Goal: Task Accomplishment & Management: Complete application form

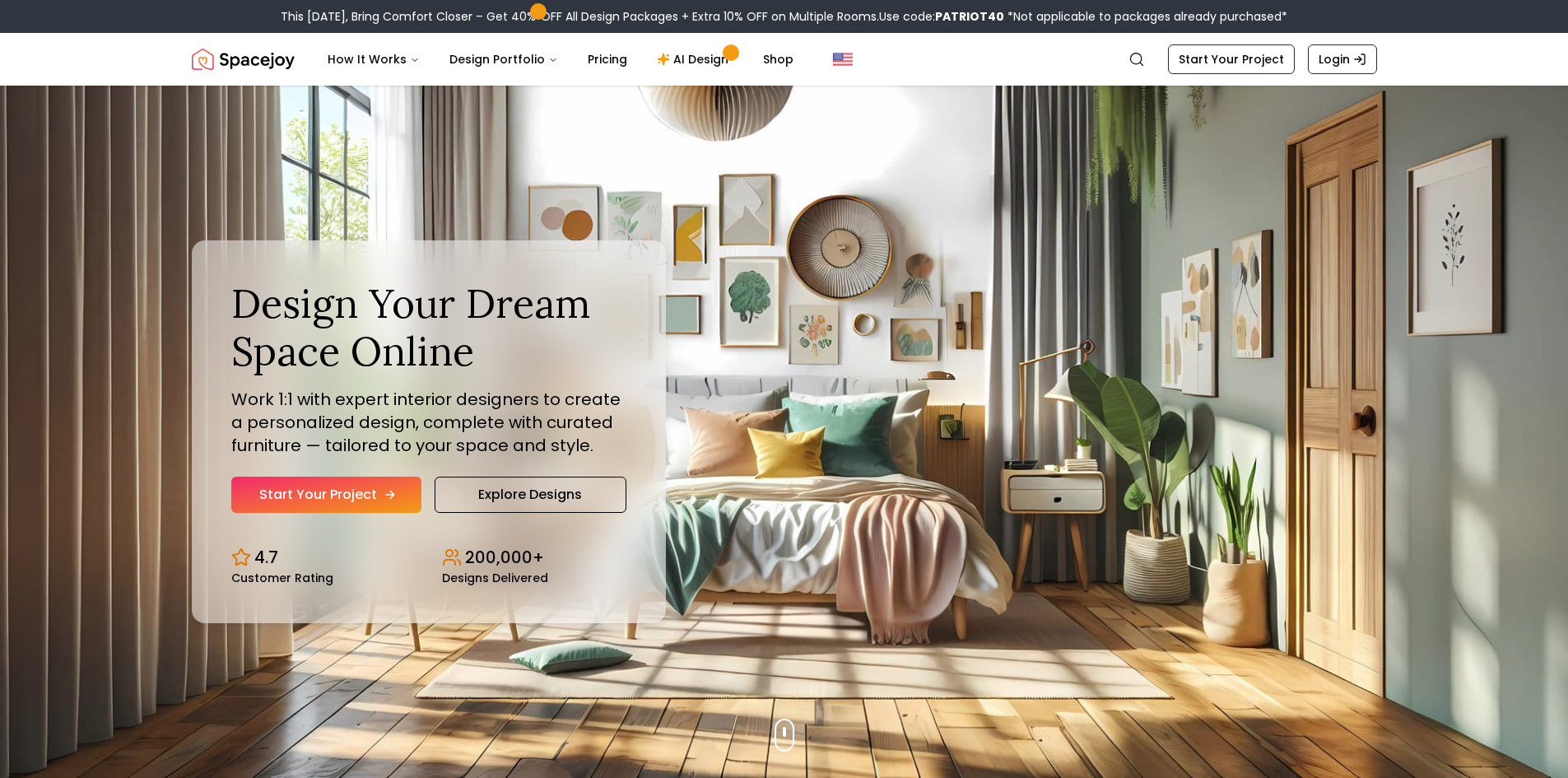
click at [355, 485] on link "Start Your Project" at bounding box center [327, 494] width 190 height 36
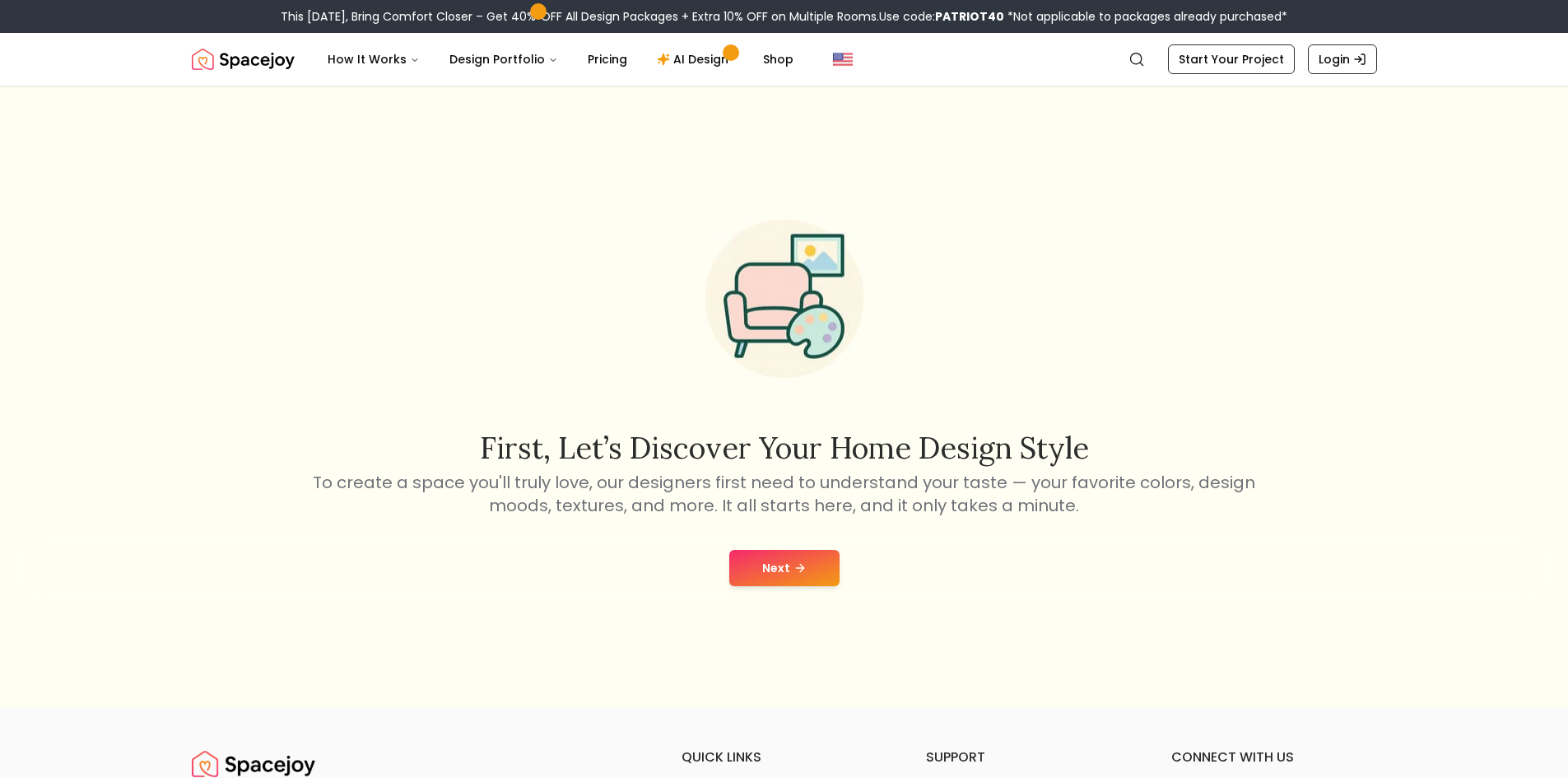
click at [797, 556] on button "Next" at bounding box center [784, 568] width 110 height 36
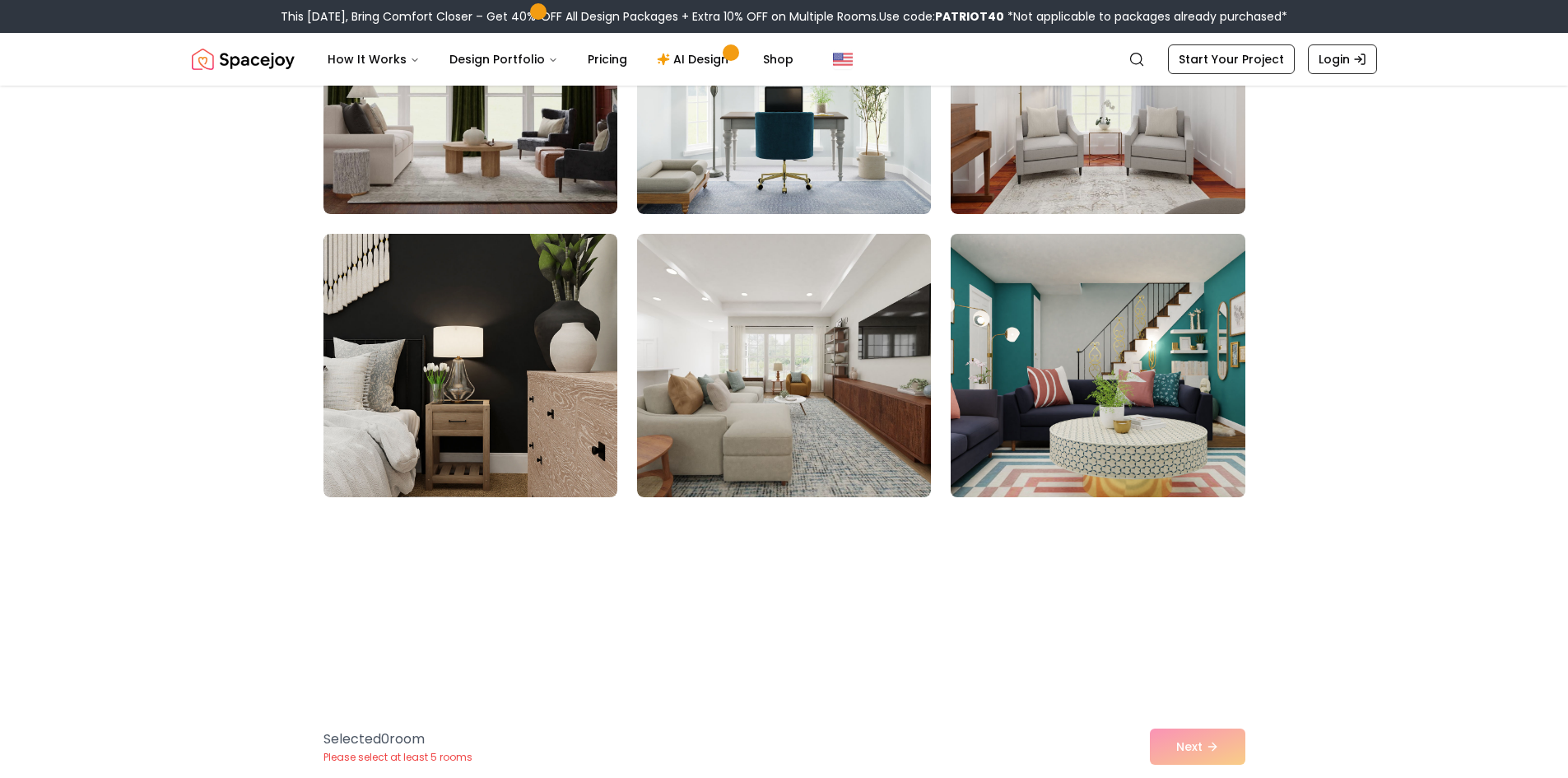
scroll to position [2552, 0]
